Goal: Information Seeking & Learning: Check status

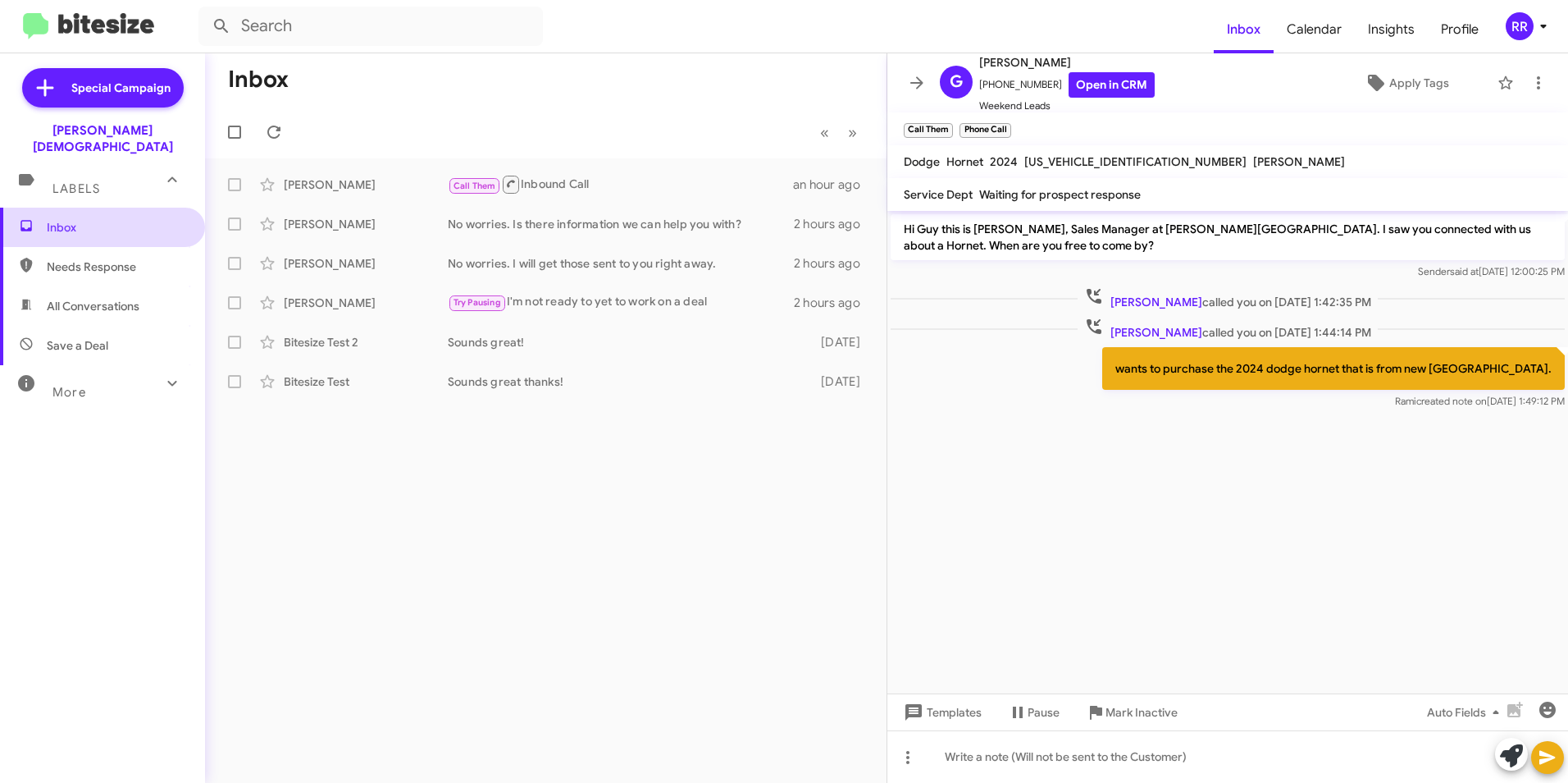
click at [66, 219] on span "Inbox" at bounding box center [117, 227] width 140 height 16
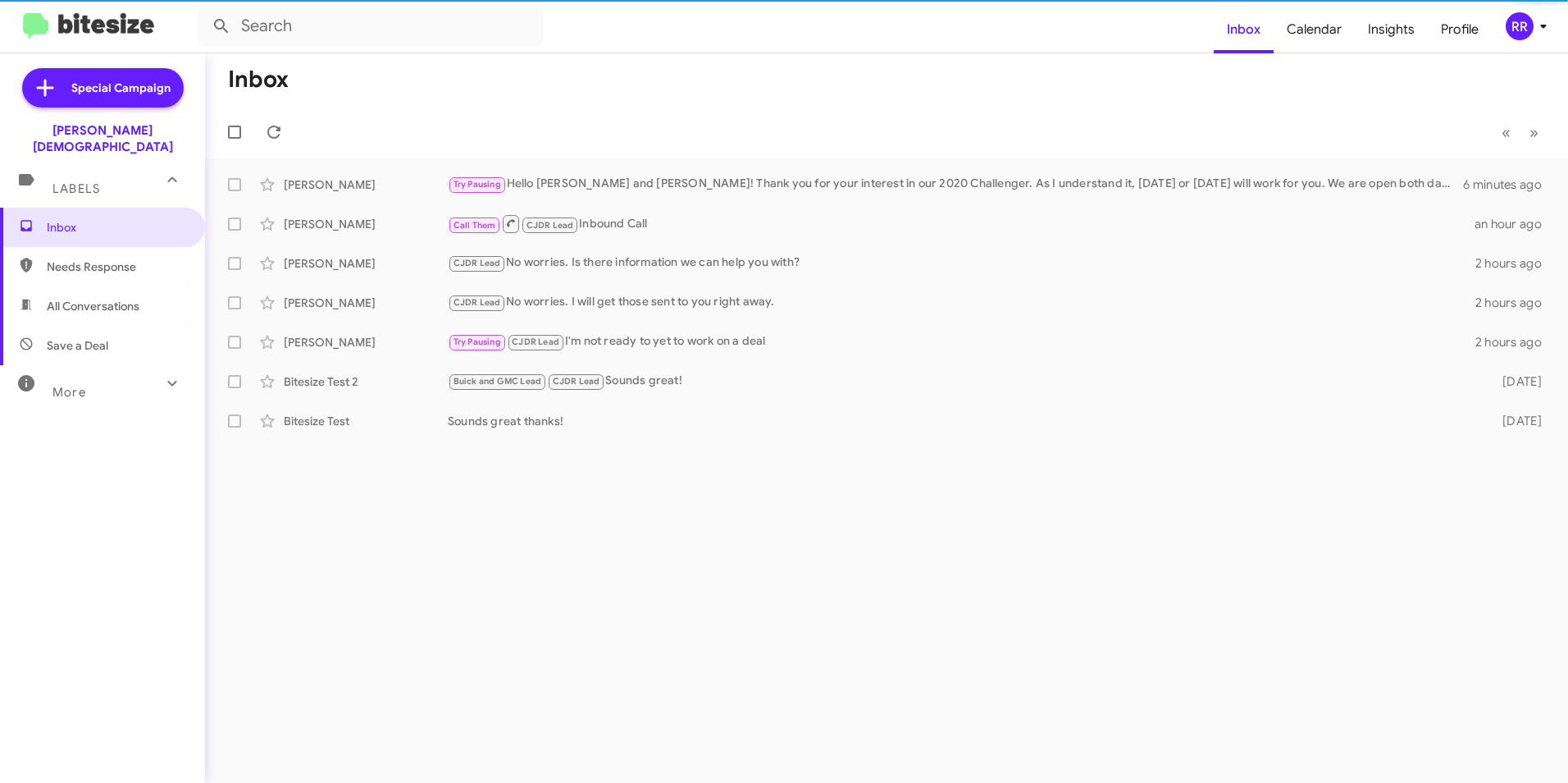
click at [108, 258] on span "Needs Response" at bounding box center [117, 266] width 140 height 16
type input "in:needs-response"
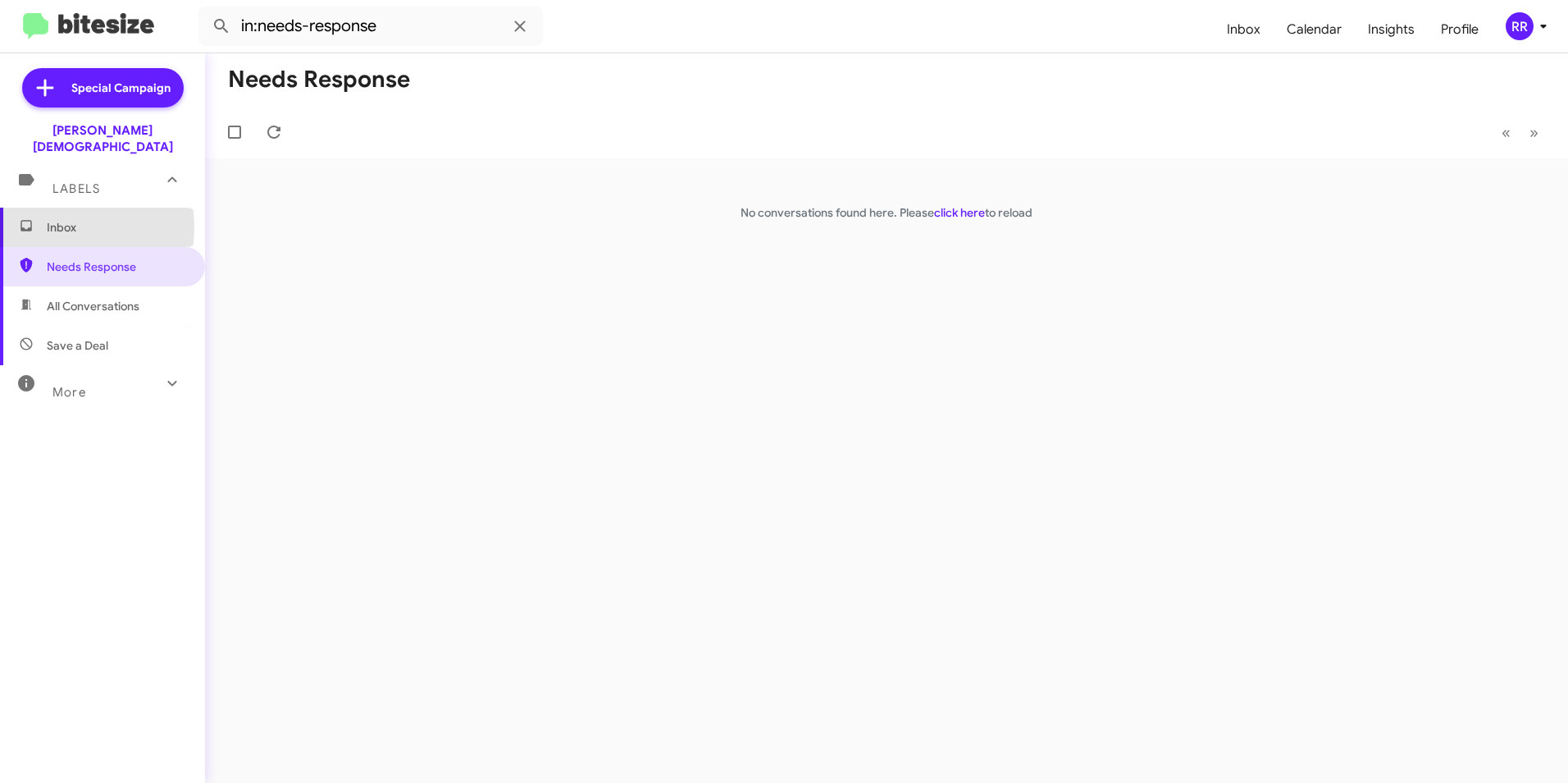
click at [55, 219] on span "Inbox" at bounding box center [117, 227] width 140 height 16
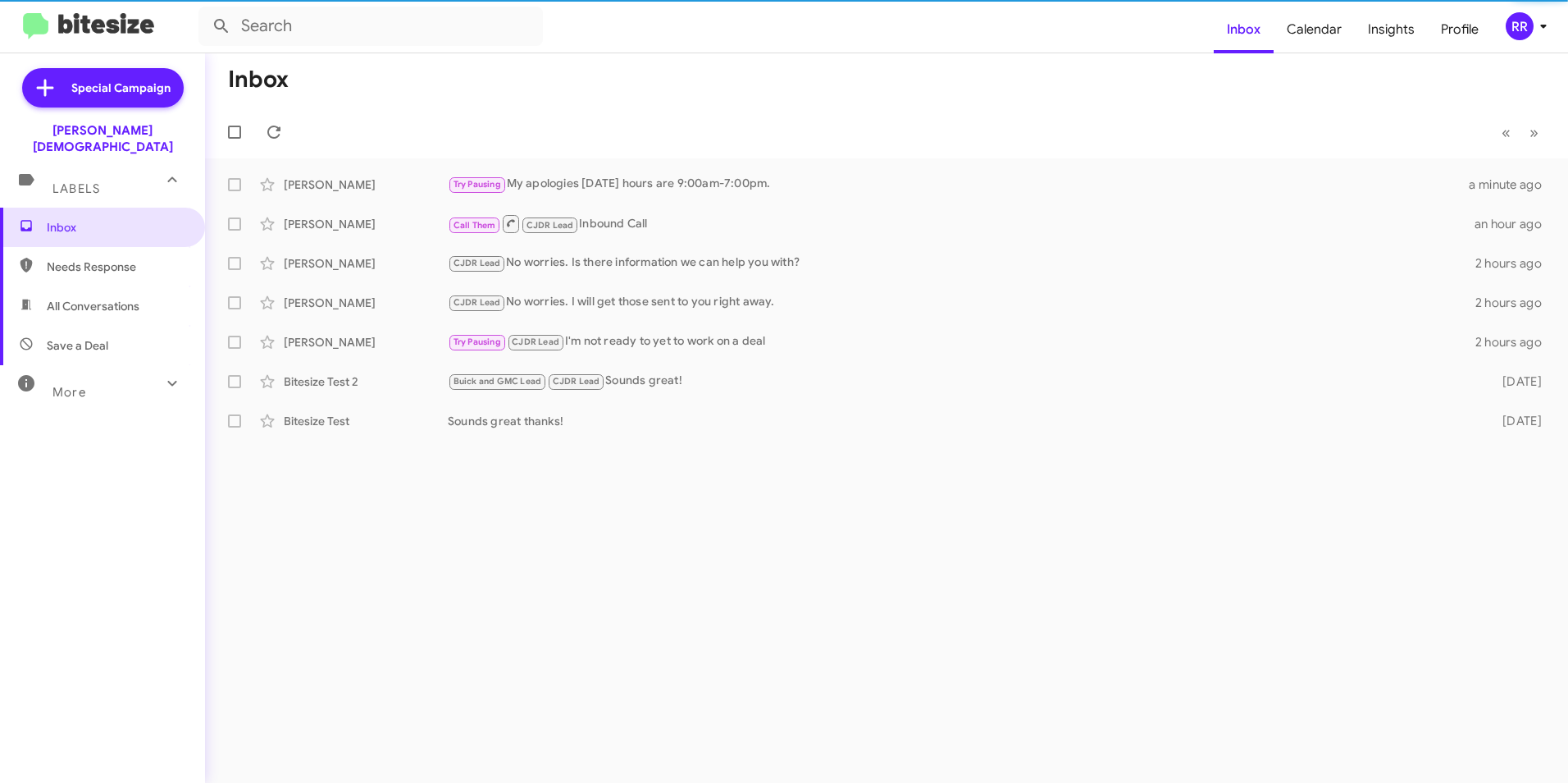
click at [74, 258] on span "Needs Response" at bounding box center [117, 266] width 140 height 16
type input "in:needs-response"
